Goal: Check status: Check status

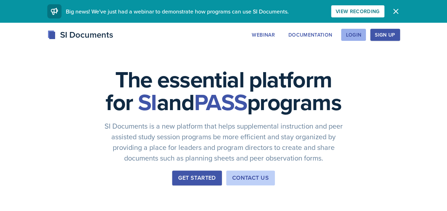
click at [359, 35] on div "Login" at bounding box center [354, 35] width 16 height 6
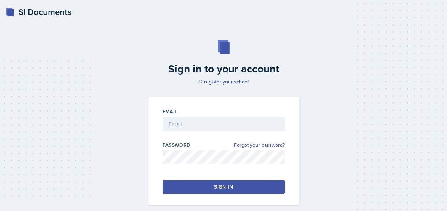
click at [227, 132] on div at bounding box center [224, 135] width 122 height 7
click at [222, 125] on input "email" at bounding box center [224, 124] width 122 height 15
type input "[EMAIL_ADDRESS][DOMAIN_NAME]"
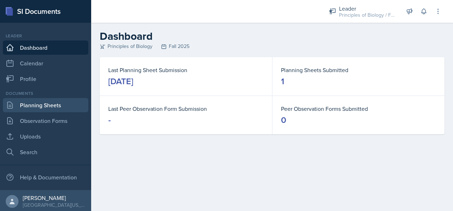
click at [41, 105] on link "Planning Sheets" at bounding box center [45, 105] width 85 height 14
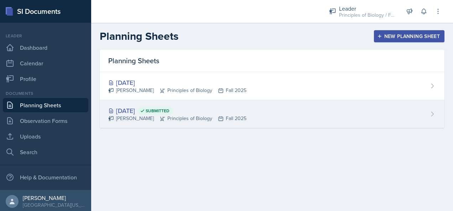
click at [230, 108] on div "[DATE] Submitted" at bounding box center [177, 111] width 138 height 10
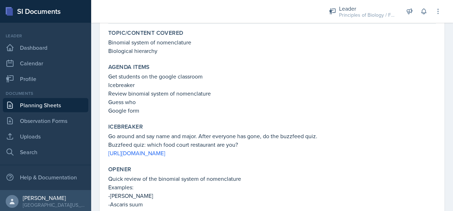
scroll to position [60, 0]
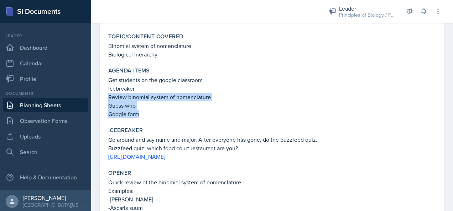
drag, startPoint x: 139, startPoint y: 115, endPoint x: 105, endPoint y: 97, distance: 38.2
click at [105, 97] on div "[DATE] Submitted [PERSON_NAME] Principles of Biology Fall 2025 Edit Delete View…" at bounding box center [272, 169] width 344 height 347
copy div "Review binomial system of nomenclature Guess who Google form"
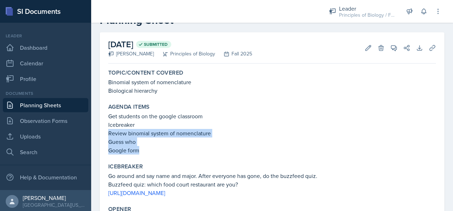
scroll to position [20, 0]
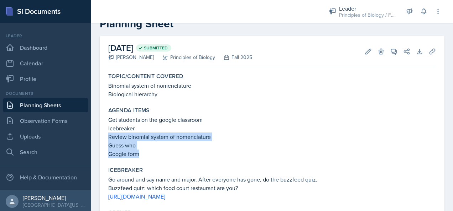
drag, startPoint x: 263, startPoint y: 133, endPoint x: 241, endPoint y: 134, distance: 21.4
click at [241, 134] on p "Review binomial system of nomenclature" at bounding box center [271, 137] width 327 height 9
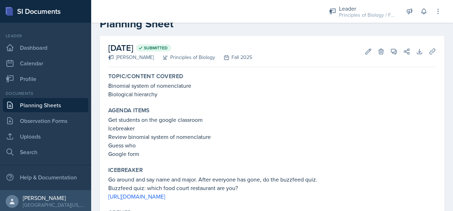
drag, startPoint x: 241, startPoint y: 134, endPoint x: 228, endPoint y: 104, distance: 33.6
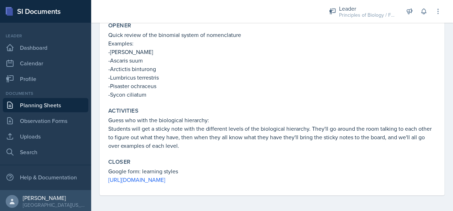
scroll to position [208, 0]
